Goal: Task Accomplishment & Management: Use online tool/utility

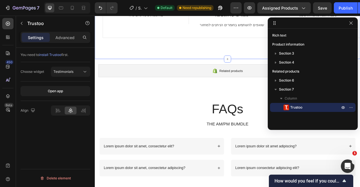
scroll to position [801, 0]
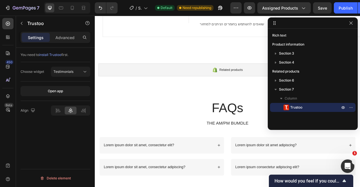
click at [351, 24] on icon "button" at bounding box center [351, 23] width 5 height 5
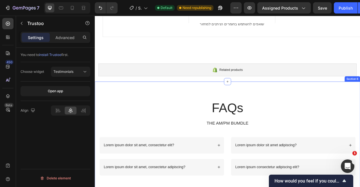
click at [360, 117] on div "FAQs Heading THE AM/PM BUMDLE Text Block Row Lorem ipsum dolor sit amet, consec…" at bounding box center [264, 171] width 338 height 142
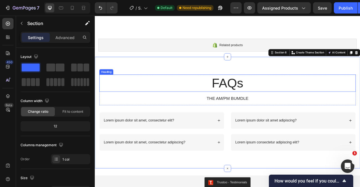
scroll to position [834, 0]
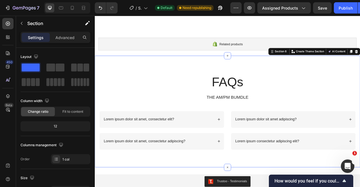
click at [327, 6] on button "Save" at bounding box center [322, 7] width 19 height 11
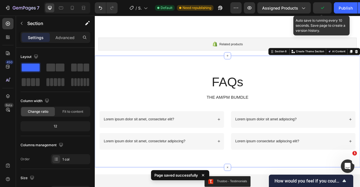
click at [343, 2] on div "7 / Shopify Original Product Template Default Need republishing Preview Assigne…" at bounding box center [180, 8] width 360 height 16
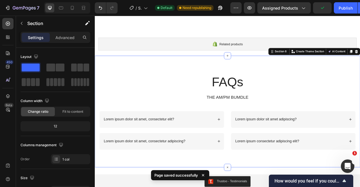
click at [341, 6] on div "Publish" at bounding box center [346, 8] width 14 height 6
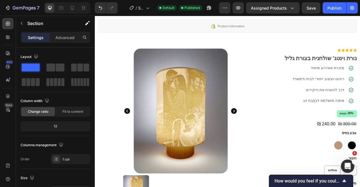
scroll to position [42, 0]
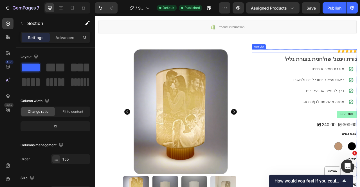
click at [330, 61] on div "Icon Icon Icon Icon Icon" at bounding box center [362, 61] width 134 height 5
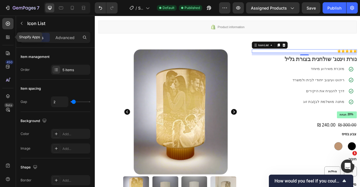
click at [9, 38] on icon at bounding box center [8, 37] width 6 height 6
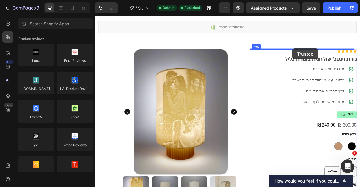
drag, startPoint x: 158, startPoint y: 124, endPoint x: 347, endPoint y: 57, distance: 199.6
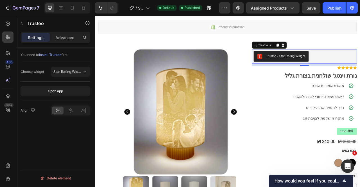
click at [70, 107] on div at bounding box center [71, 111] width 12 height 8
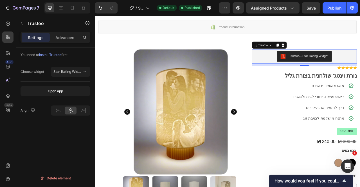
click at [70, 107] on div at bounding box center [71, 111] width 12 height 8
click at [73, 76] on button "Star Rating Widget" at bounding box center [70, 72] width 39 height 10
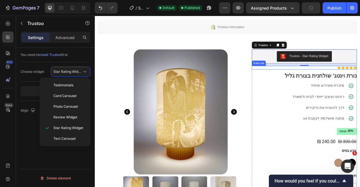
click at [360, 82] on div "Icon Icon Icon Icon Icon" at bounding box center [362, 82] width 134 height 5
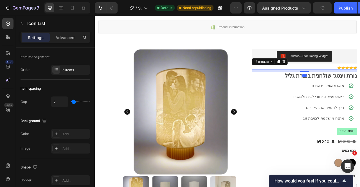
click at [335, 75] on icon at bounding box center [335, 74] width 5 height 5
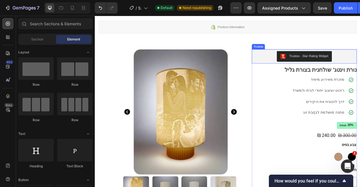
click at [305, 68] on div "Trustoo - Star Rating Widget" at bounding box center [361, 68] width 129 height 14
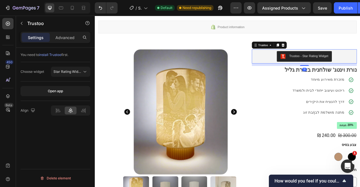
click at [83, 109] on icon at bounding box center [84, 111] width 6 height 6
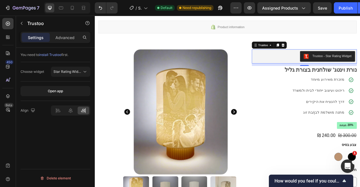
click at [77, 90] on button "Open app" at bounding box center [56, 91] width 70 height 10
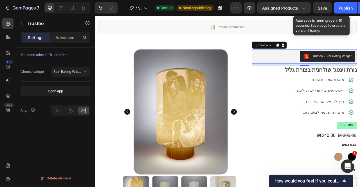
click at [327, 7] on button "Save" at bounding box center [322, 7] width 19 height 11
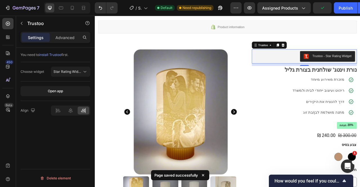
click at [339, 7] on div "Publish" at bounding box center [346, 8] width 14 height 6
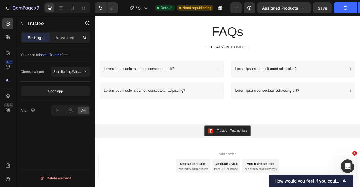
scroll to position [675, 0]
